Goal: Task Accomplishment & Management: Complete application form

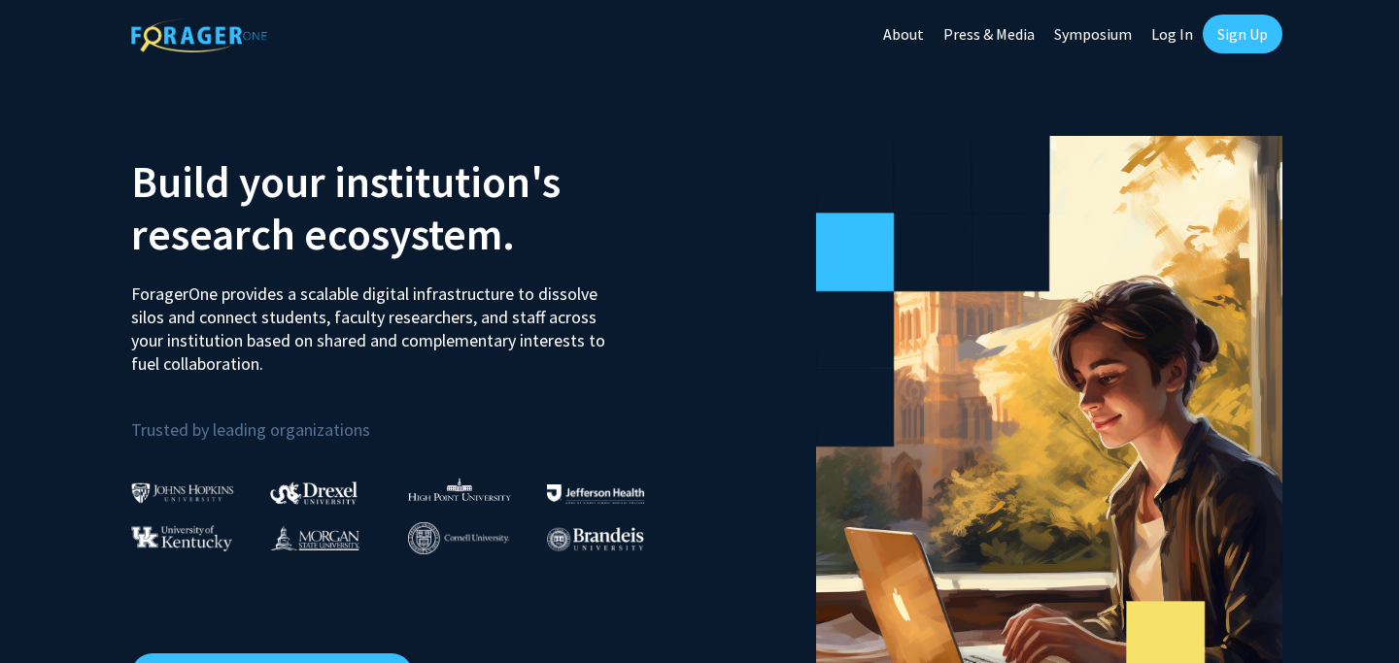
click at [1168, 36] on link "Log In" at bounding box center [1171, 34] width 61 height 68
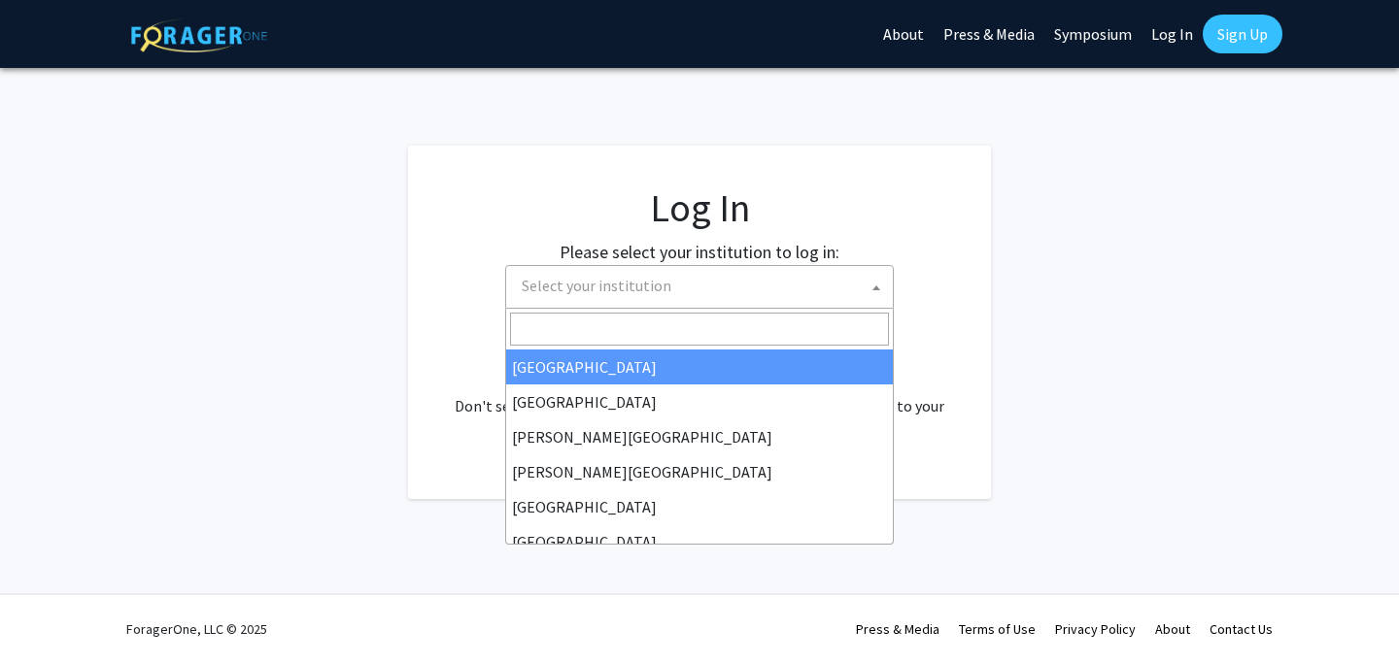
click at [727, 305] on span "Select your institution" at bounding box center [703, 286] width 379 height 40
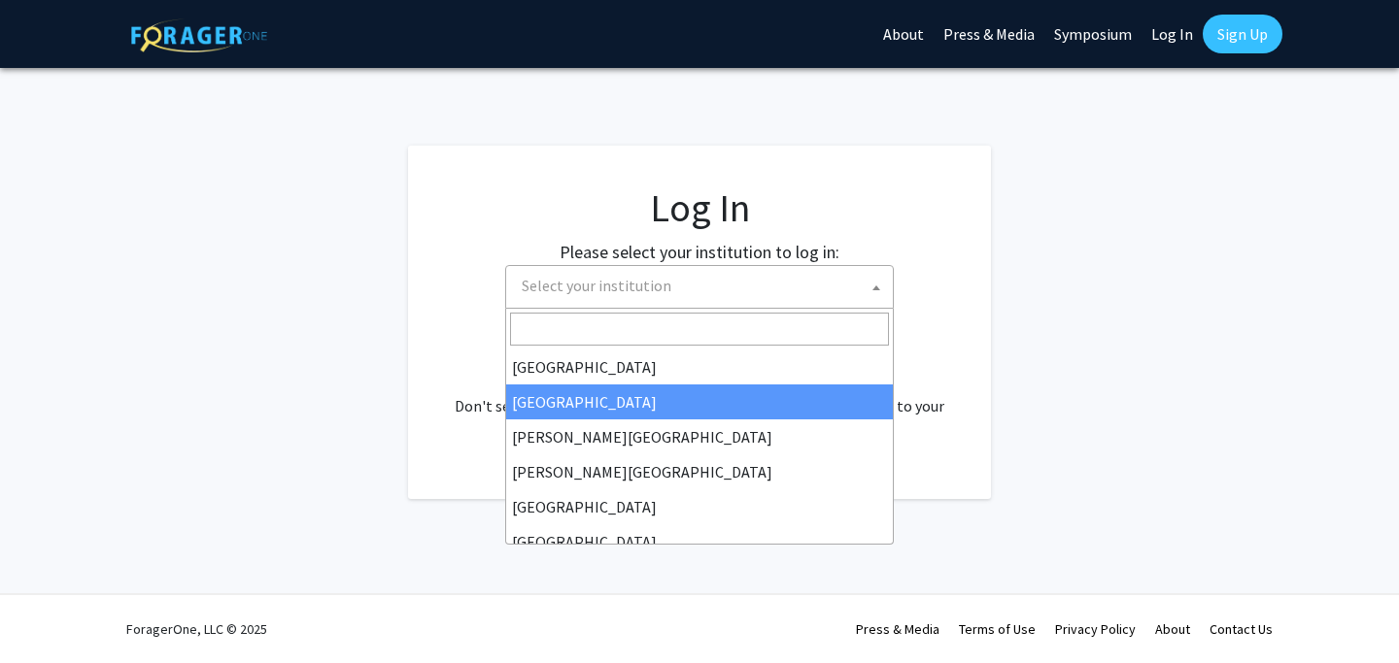
select select "10"
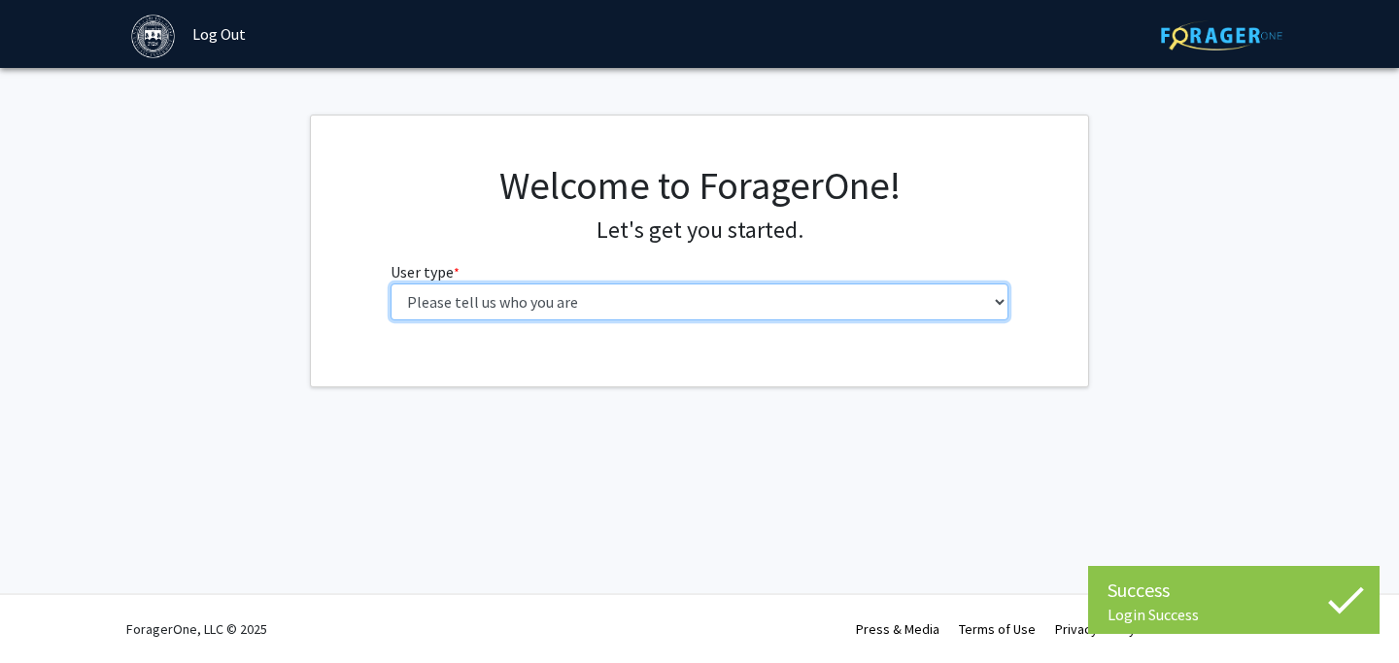
click at [658, 318] on select "Please tell us who you are Undergraduate Student Master's Student Doctoral Cand…" at bounding box center [699, 302] width 619 height 37
select select "1: undergrad"
click at [390, 284] on select "Please tell us who you are Undergraduate Student Master's Student Doctoral Cand…" at bounding box center [699, 302] width 619 height 37
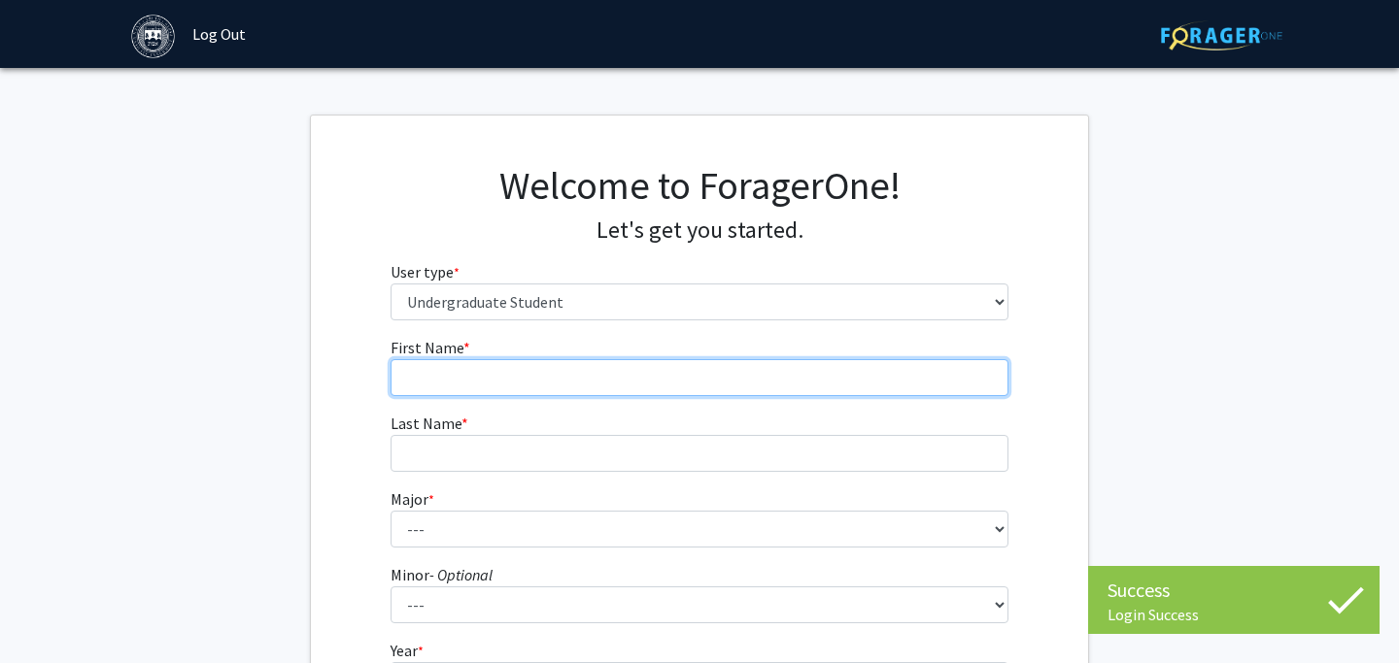
click at [559, 371] on input "First Name * required" at bounding box center [699, 377] width 619 height 37
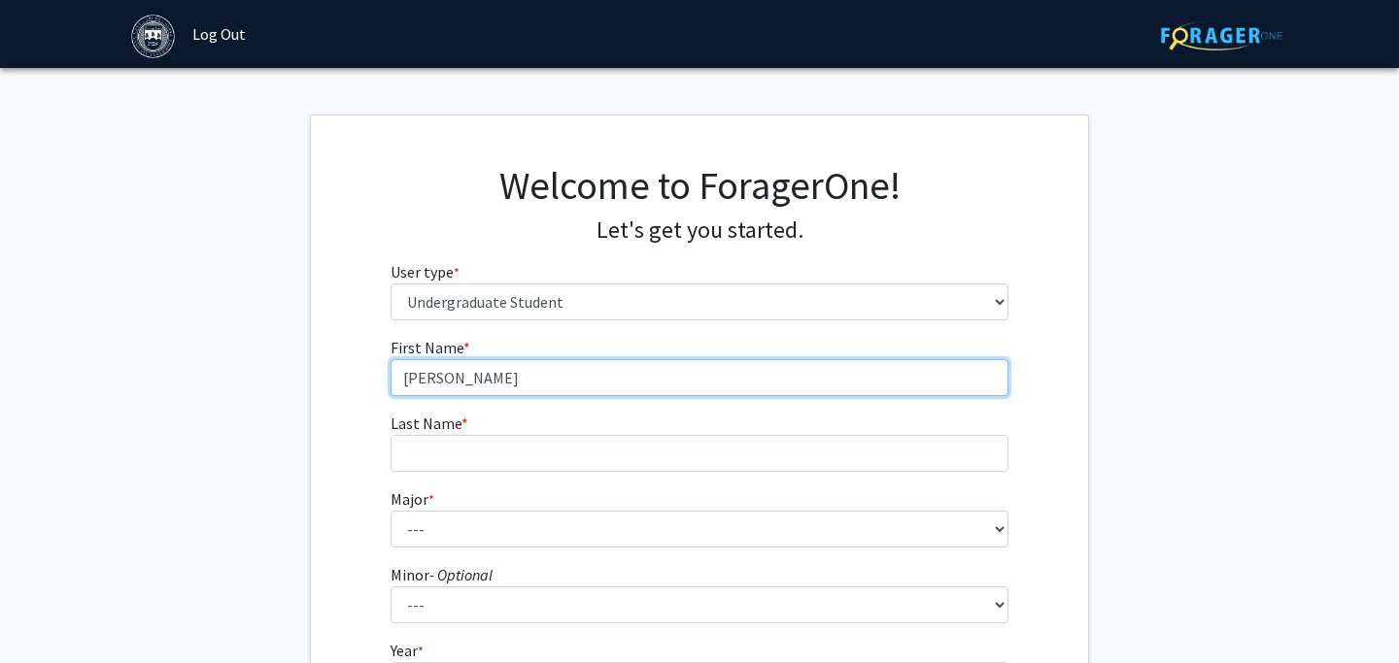
type input "Natalie"
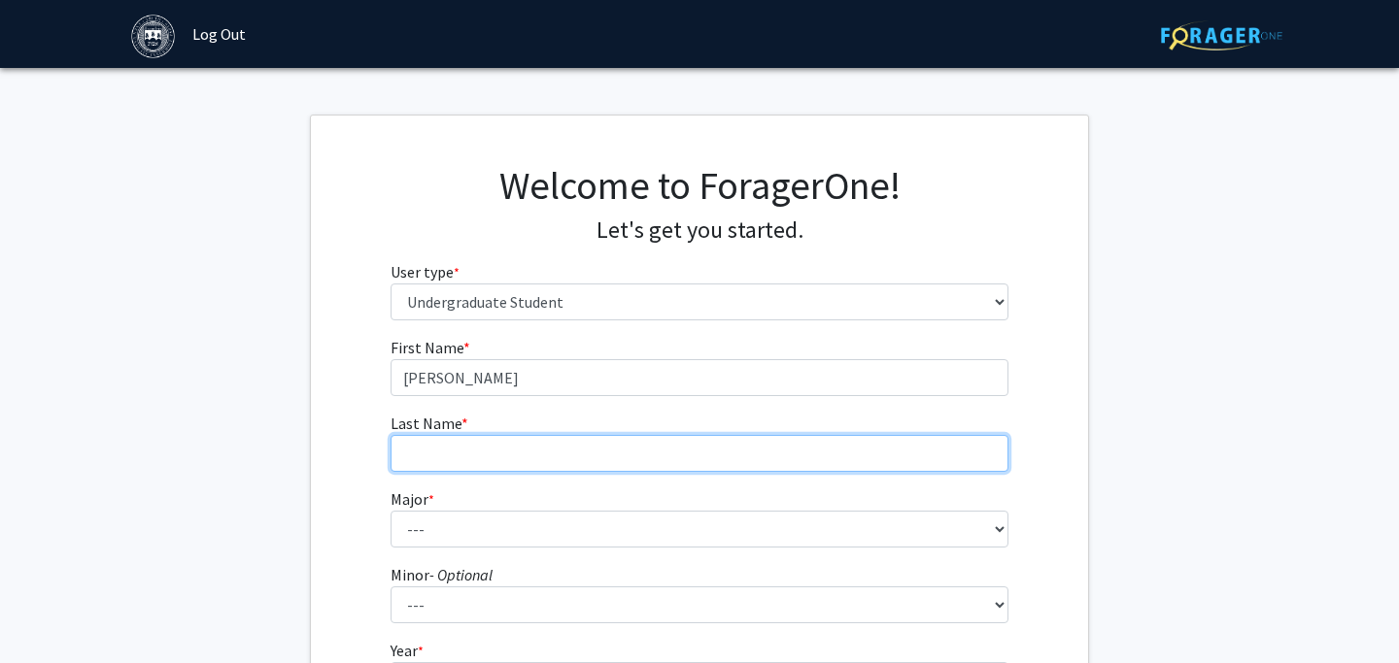
click at [507, 456] on input "Last Name * required" at bounding box center [699, 453] width 619 height 37
type input "Trupe Lou"
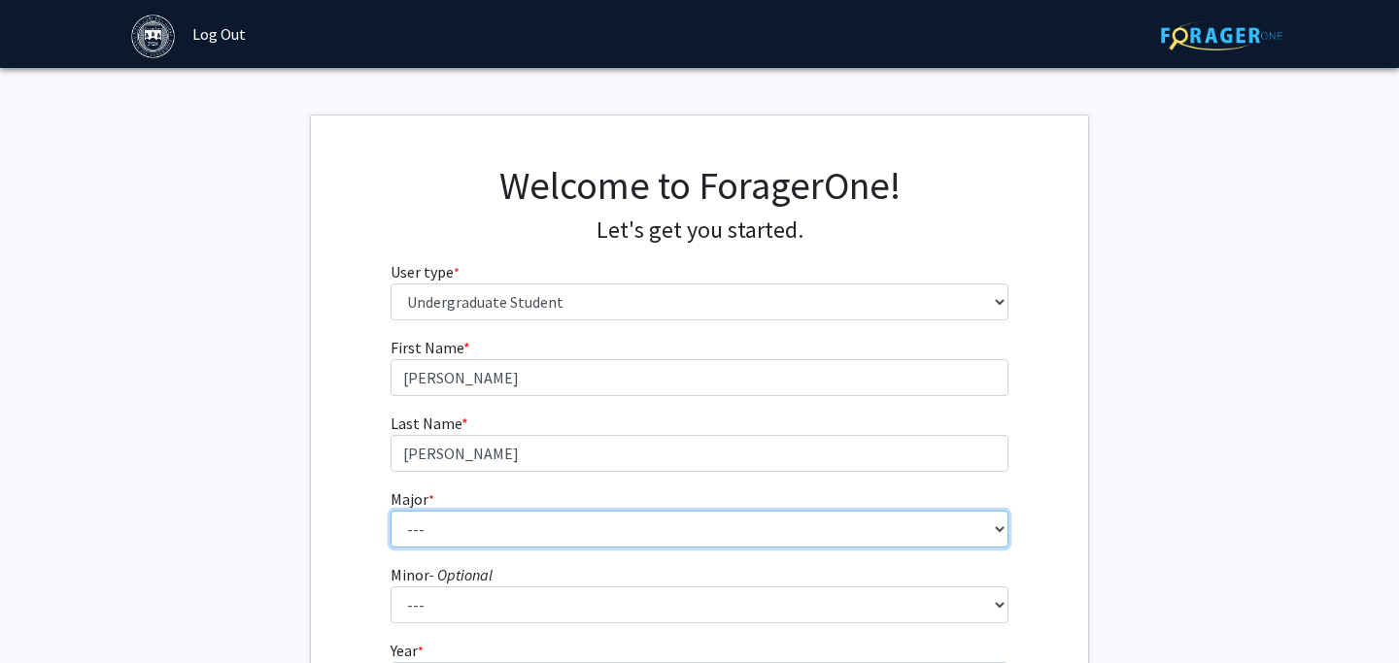
click at [456, 520] on select "--- African and African American Studies American Studies Anthropology Applied …" at bounding box center [699, 529] width 619 height 37
select select "35: 601"
click at [390, 511] on select "--- African and African American Studies American Studies Anthropology Applied …" at bounding box center [699, 529] width 619 height 37
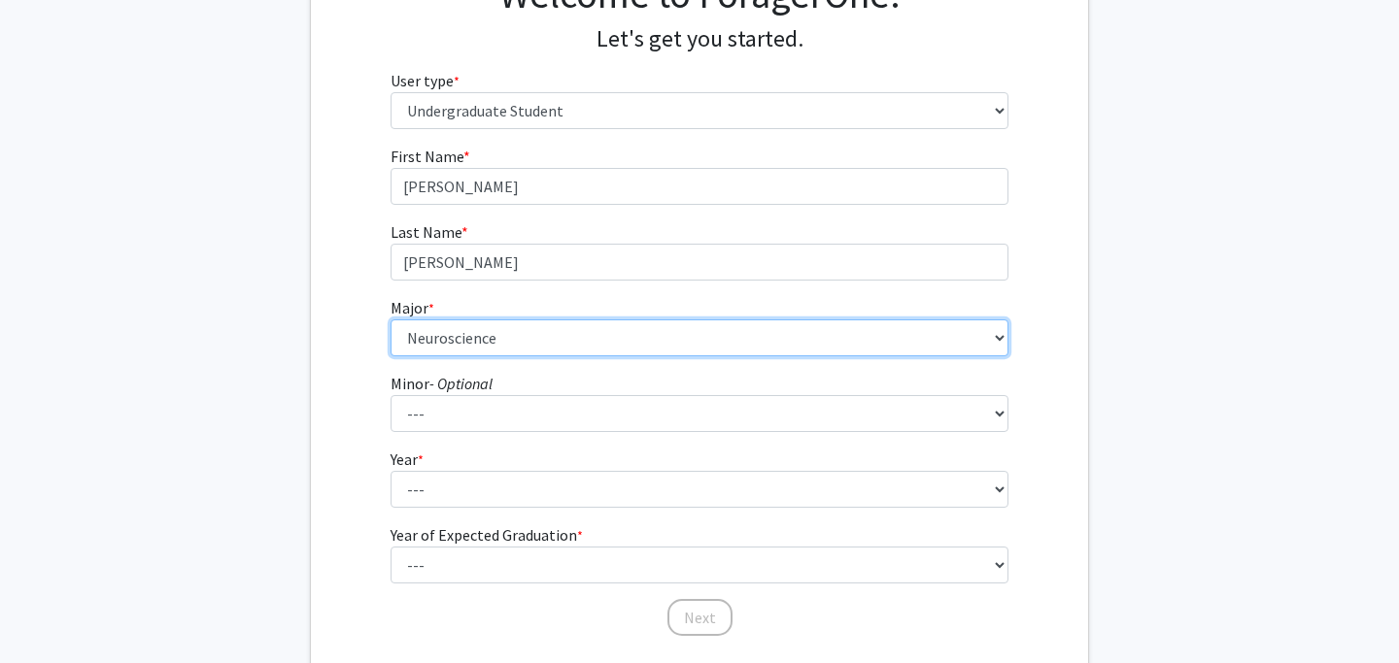
scroll to position [215, 0]
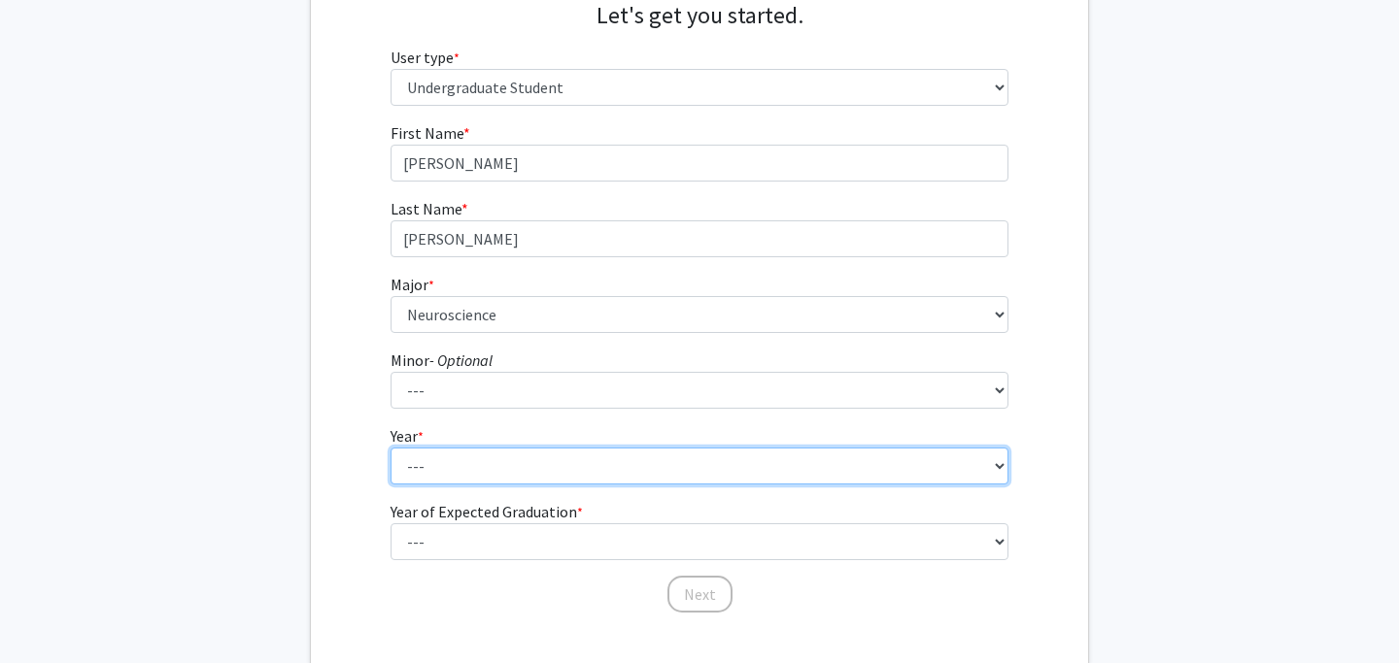
click at [460, 468] on select "--- First-year Sophomore Junior Senior Postbaccalaureate Certificate" at bounding box center [699, 466] width 619 height 37
select select "2: sophomore"
click at [390, 448] on select "--- First-year Sophomore Junior Senior Postbaccalaureate Certificate" at bounding box center [699, 466] width 619 height 37
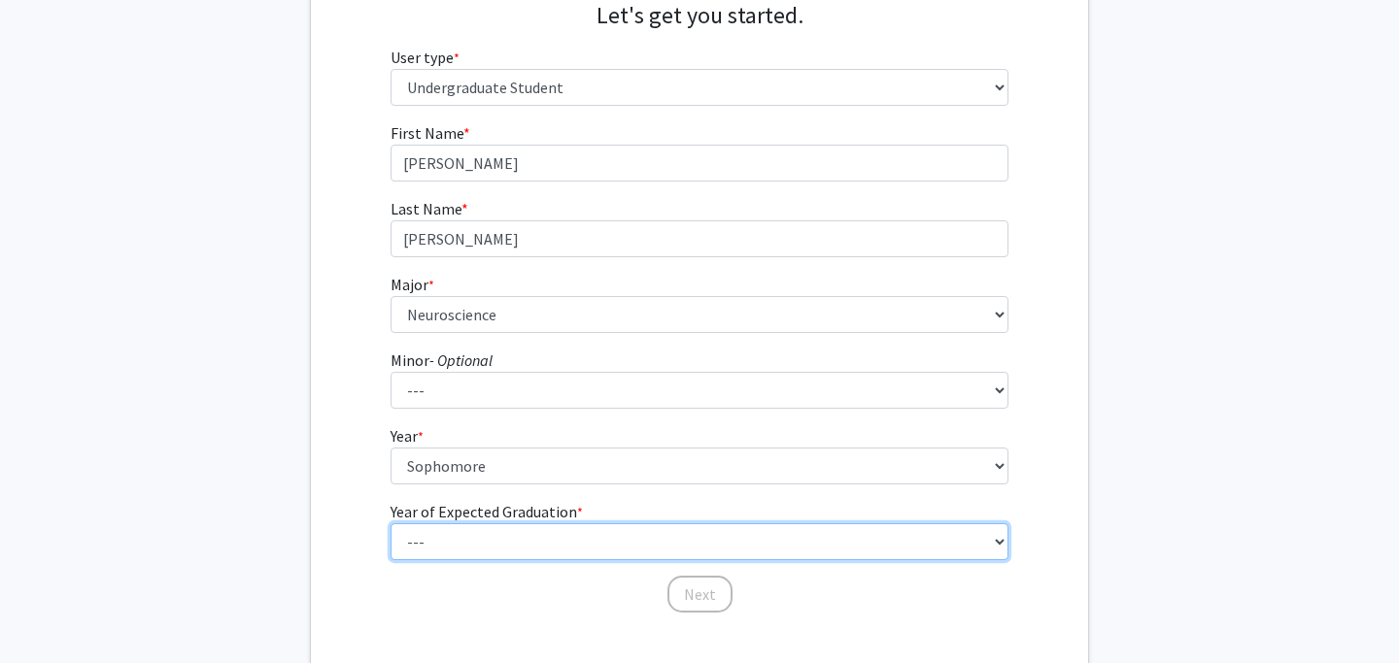
click at [441, 541] on select "--- 2025 2026 2027 2028 2029 2030 2031 2032 2033 2034" at bounding box center [699, 542] width 619 height 37
select select "4: 2028"
click at [390, 524] on select "--- 2025 2026 2027 2028 2029 2030 2031 2032 2033 2034" at bounding box center [699, 542] width 619 height 37
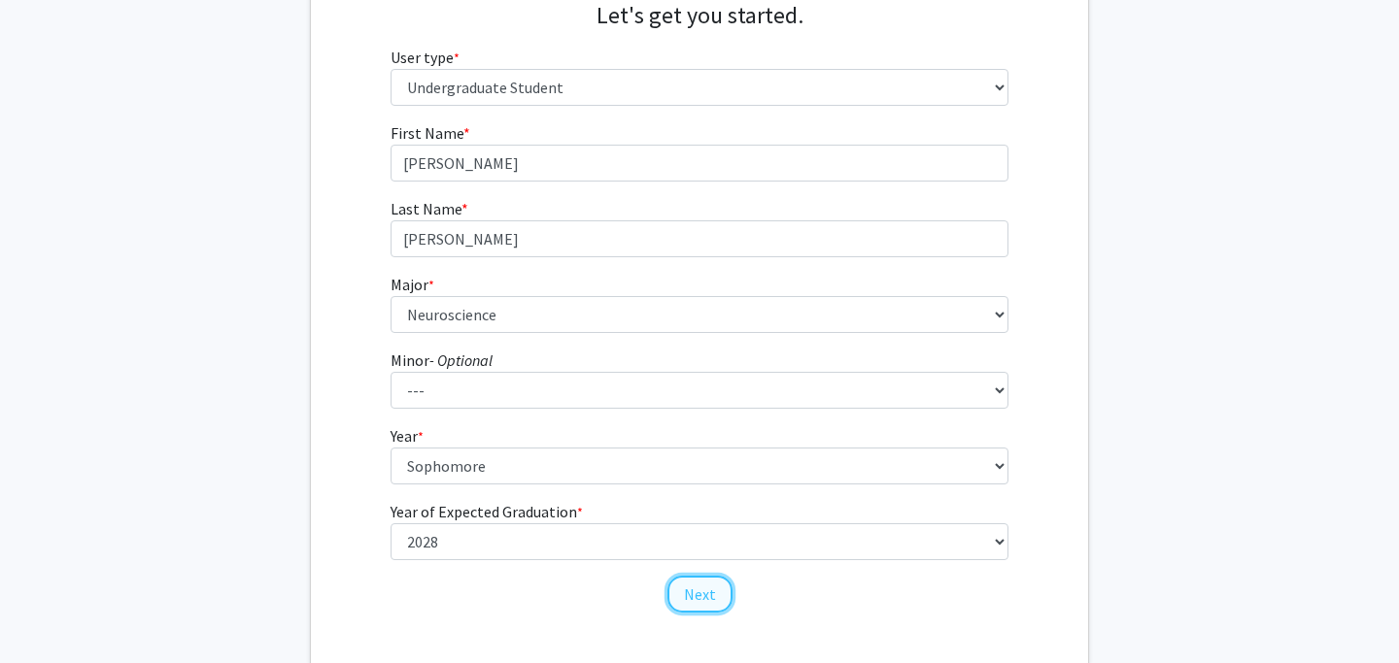
click at [690, 591] on button "Next" at bounding box center [699, 594] width 65 height 37
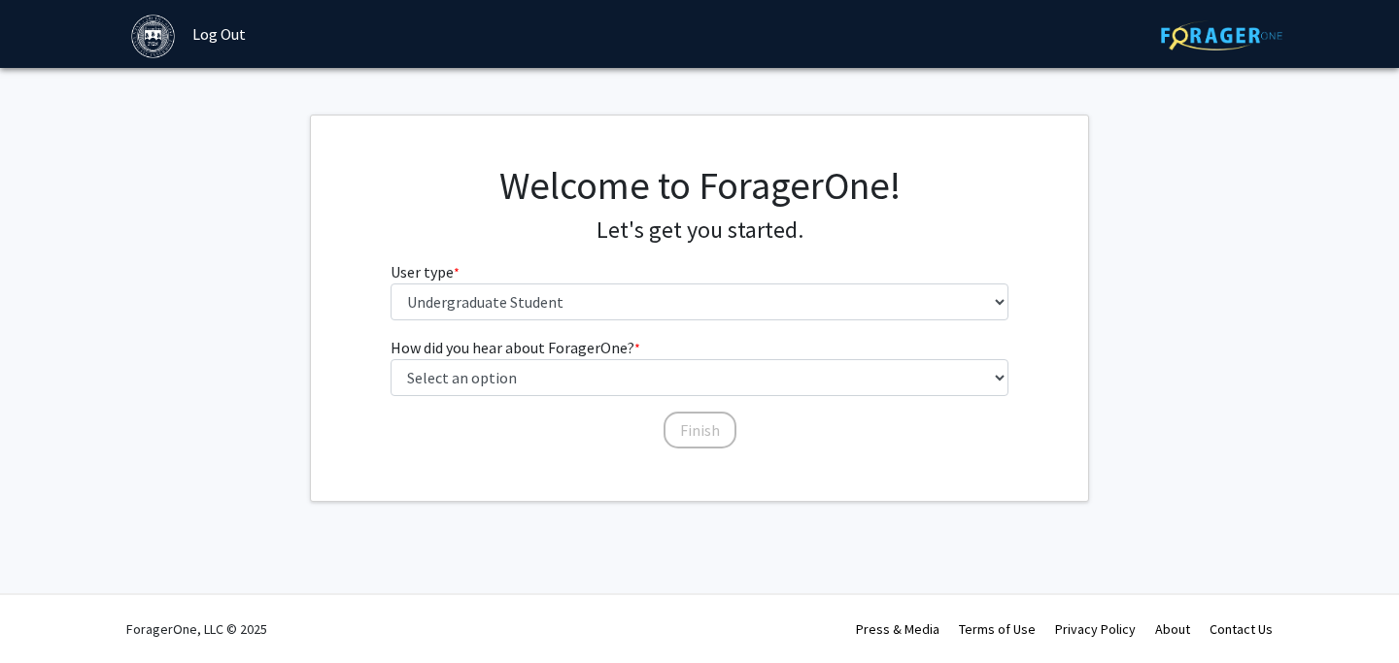
scroll to position [0, 0]
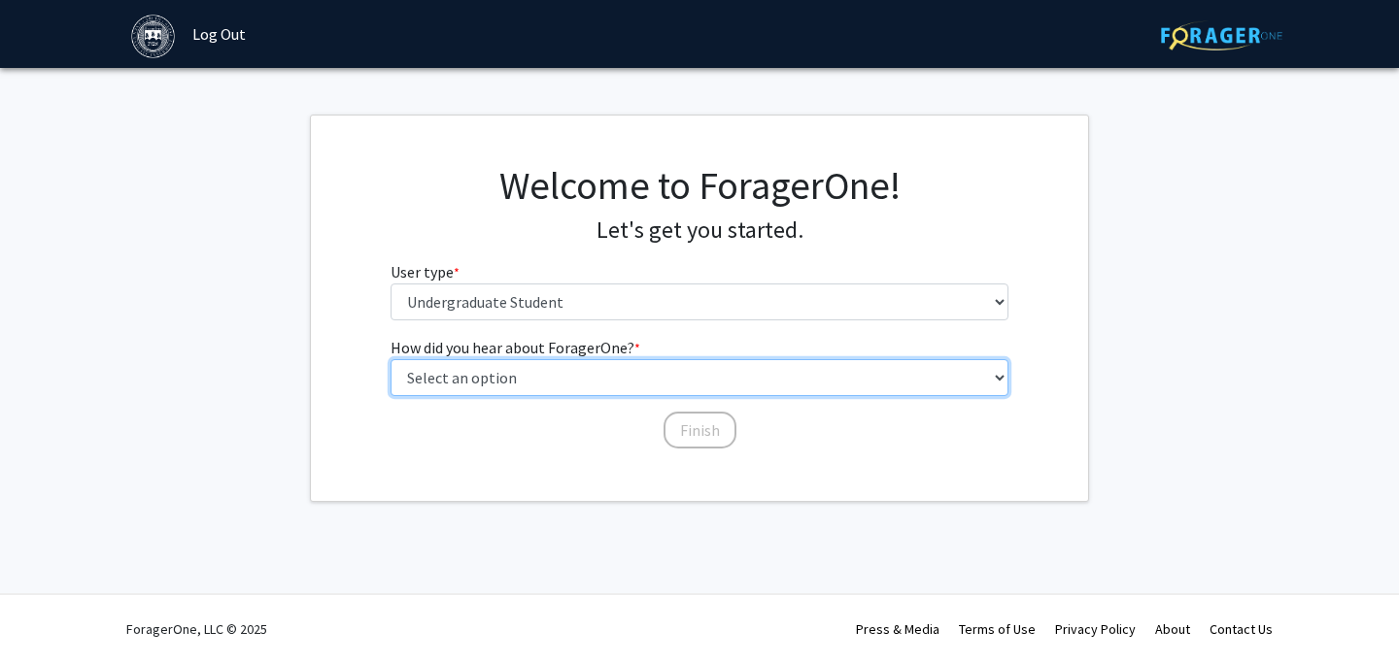
click at [592, 379] on select "Select an option Peer/student recommendation Faculty/staff recommendation Unive…" at bounding box center [699, 377] width 619 height 37
select select "2: faculty_recommendation"
click at [390, 359] on select "Select an option Peer/student recommendation Faculty/staff recommendation Unive…" at bounding box center [699, 377] width 619 height 37
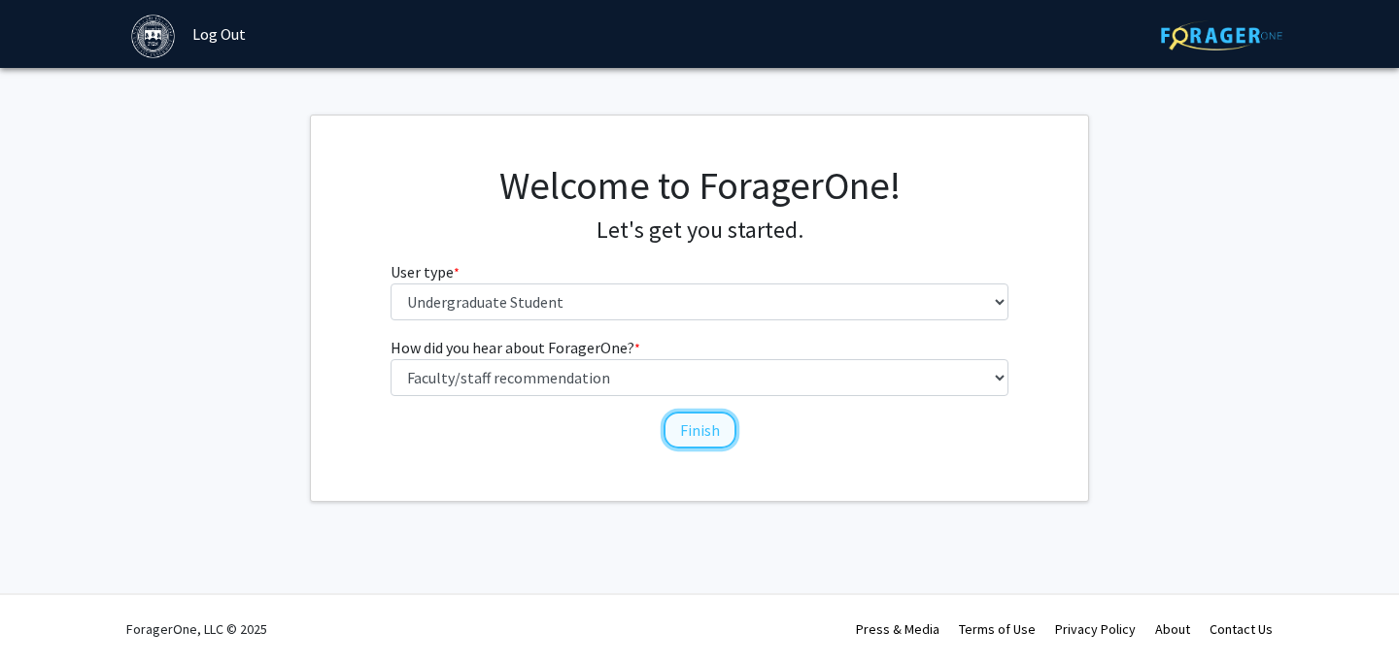
click at [671, 430] on button "Finish" at bounding box center [699, 430] width 73 height 37
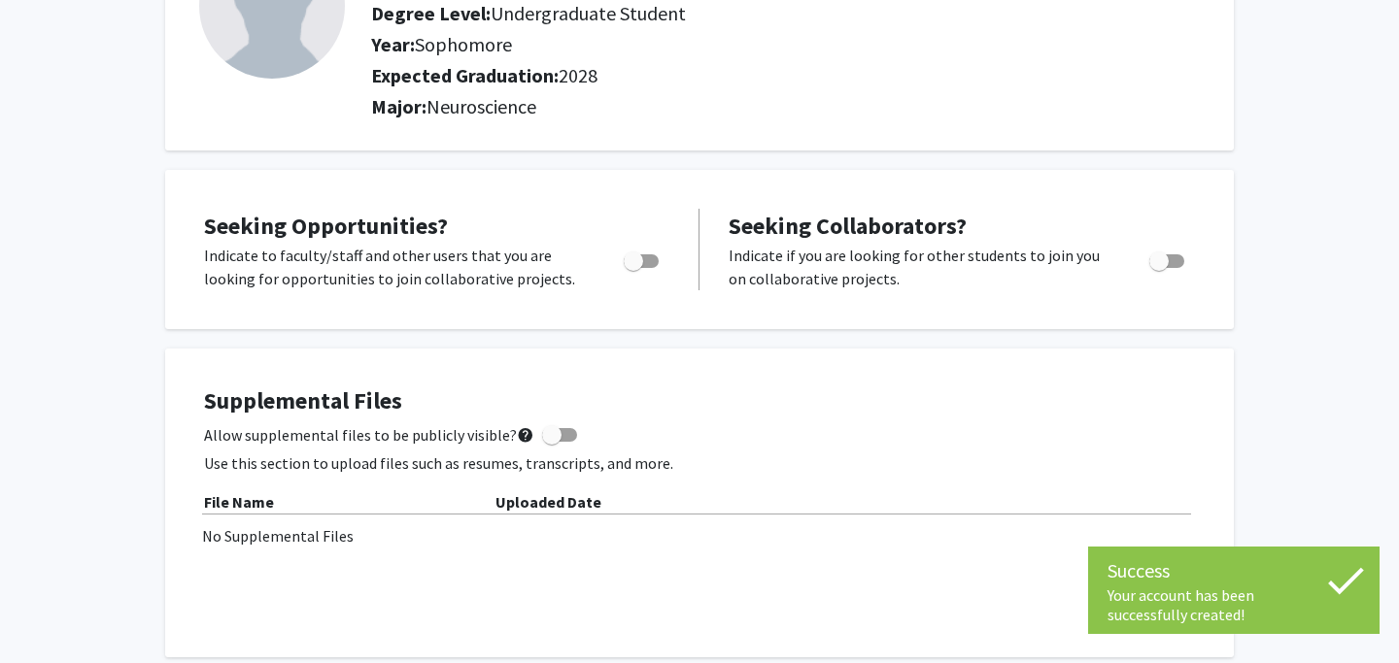
scroll to position [198, 0]
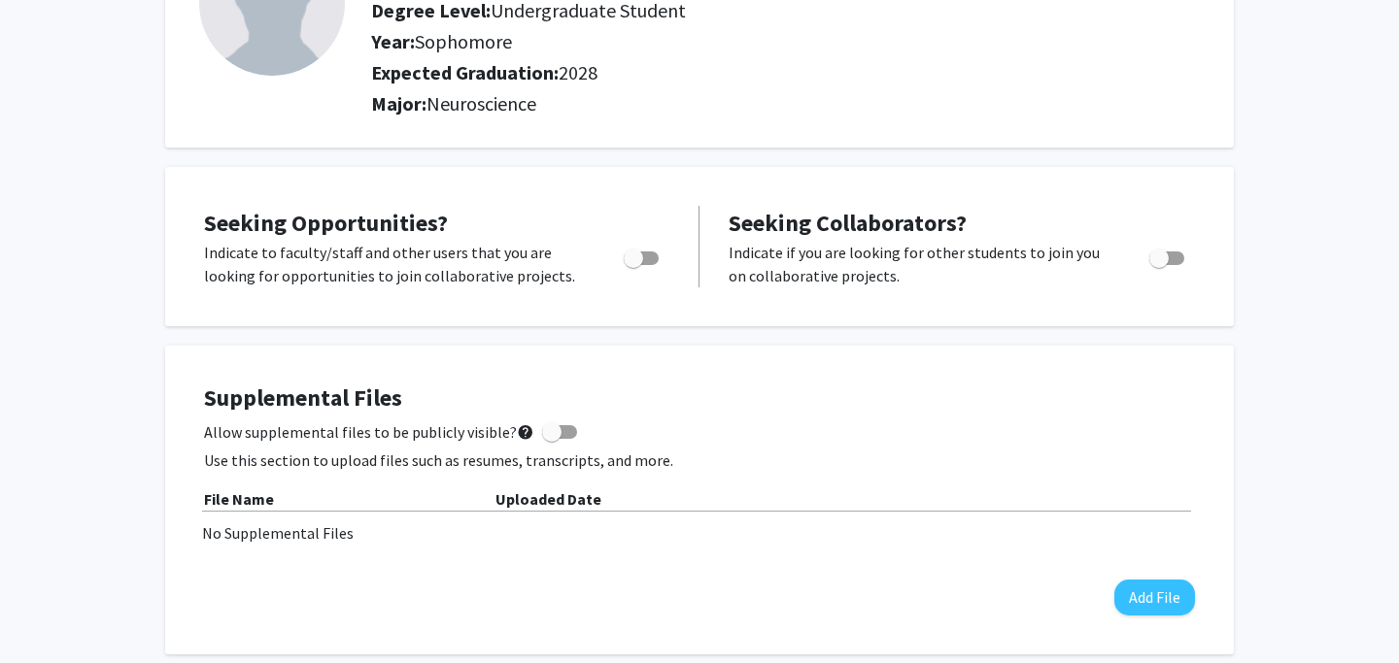
click at [647, 261] on span "Toggle" at bounding box center [641, 259] width 35 height 14
click at [633, 265] on input "Are you actively seeking opportunities?" at bounding box center [632, 265] width 1 height 1
checkbox input "true"
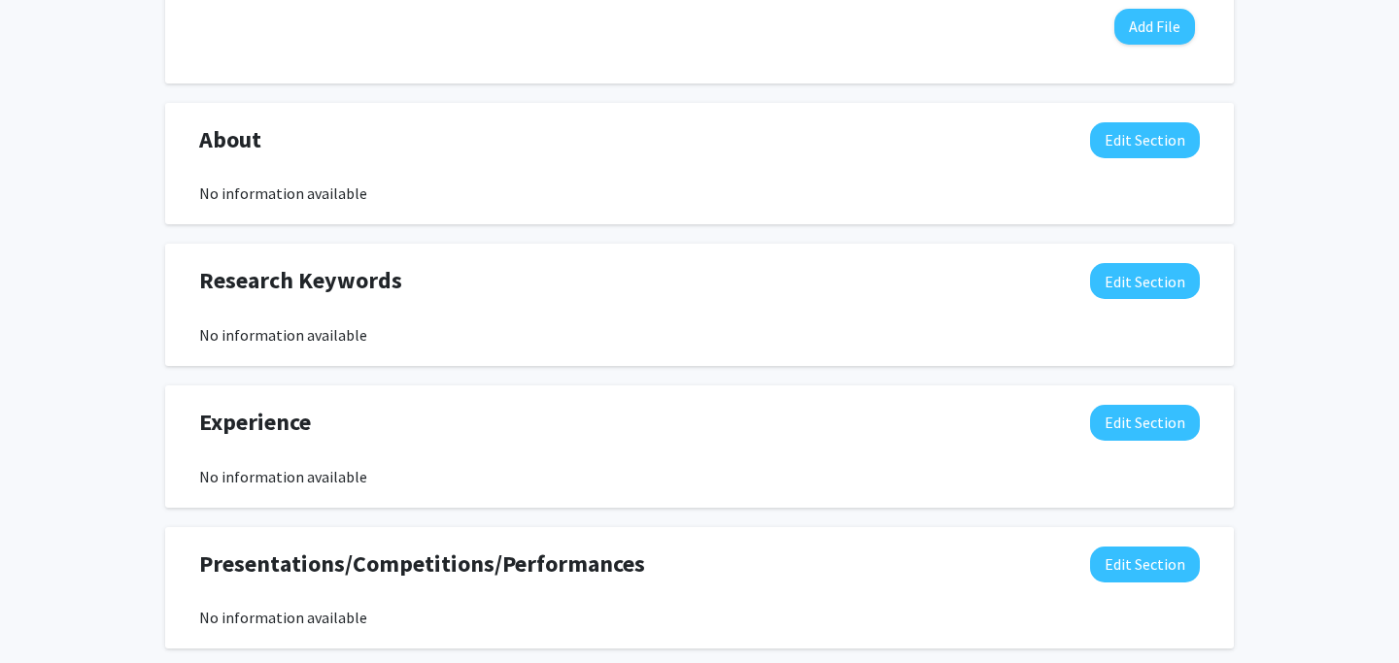
scroll to position [0, 0]
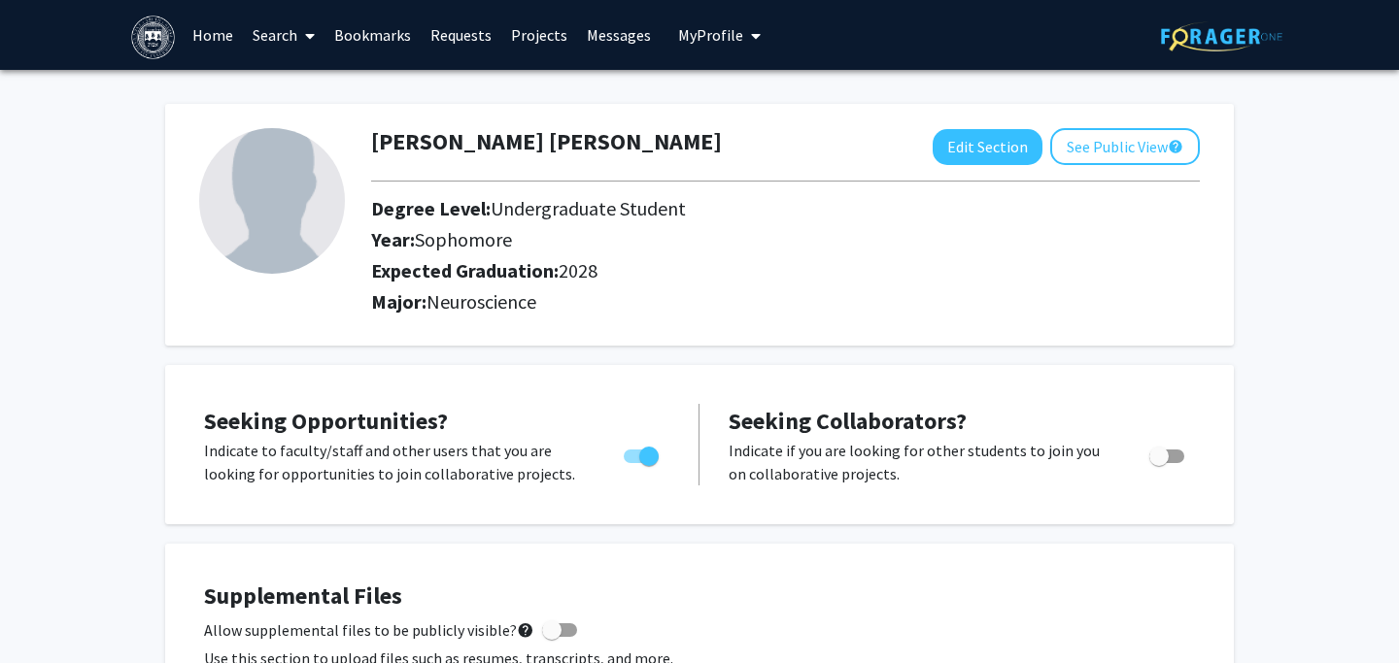
click at [291, 40] on link "Search" at bounding box center [284, 35] width 82 height 68
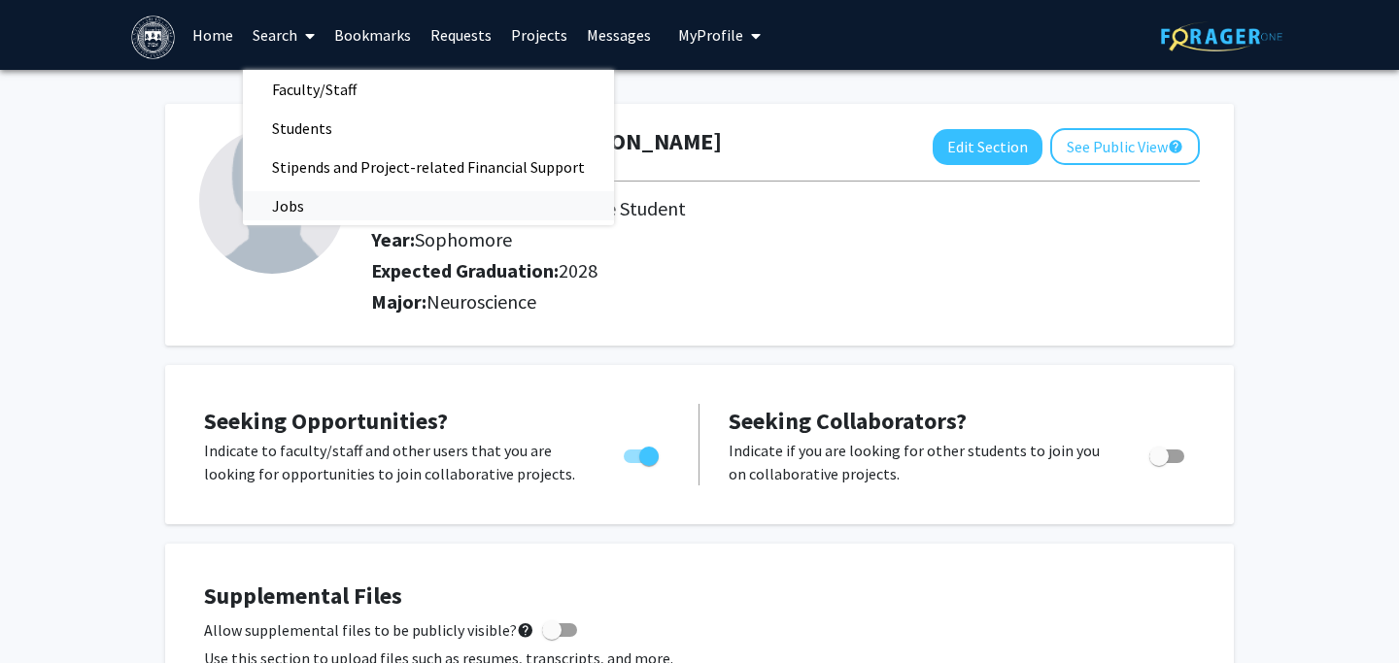
click at [305, 201] on span "Jobs" at bounding box center [288, 205] width 90 height 39
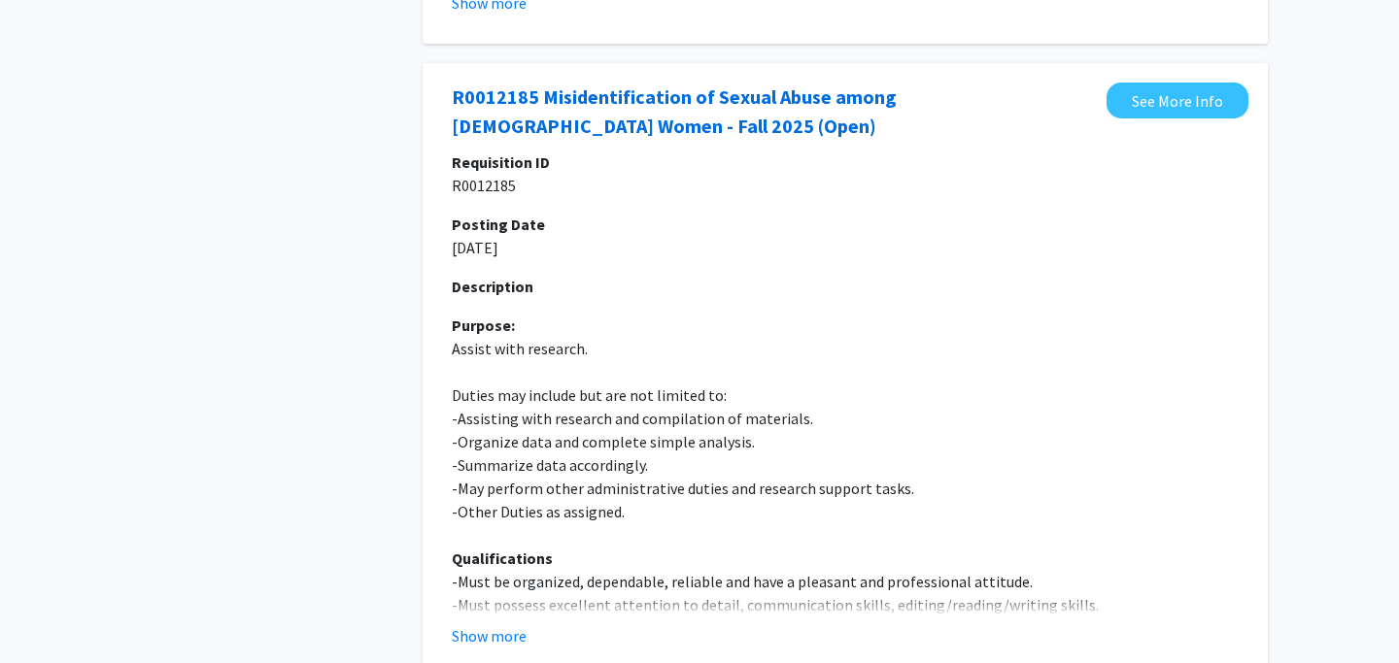
scroll to position [503, 0]
